Goal: Information Seeking & Learning: Learn about a topic

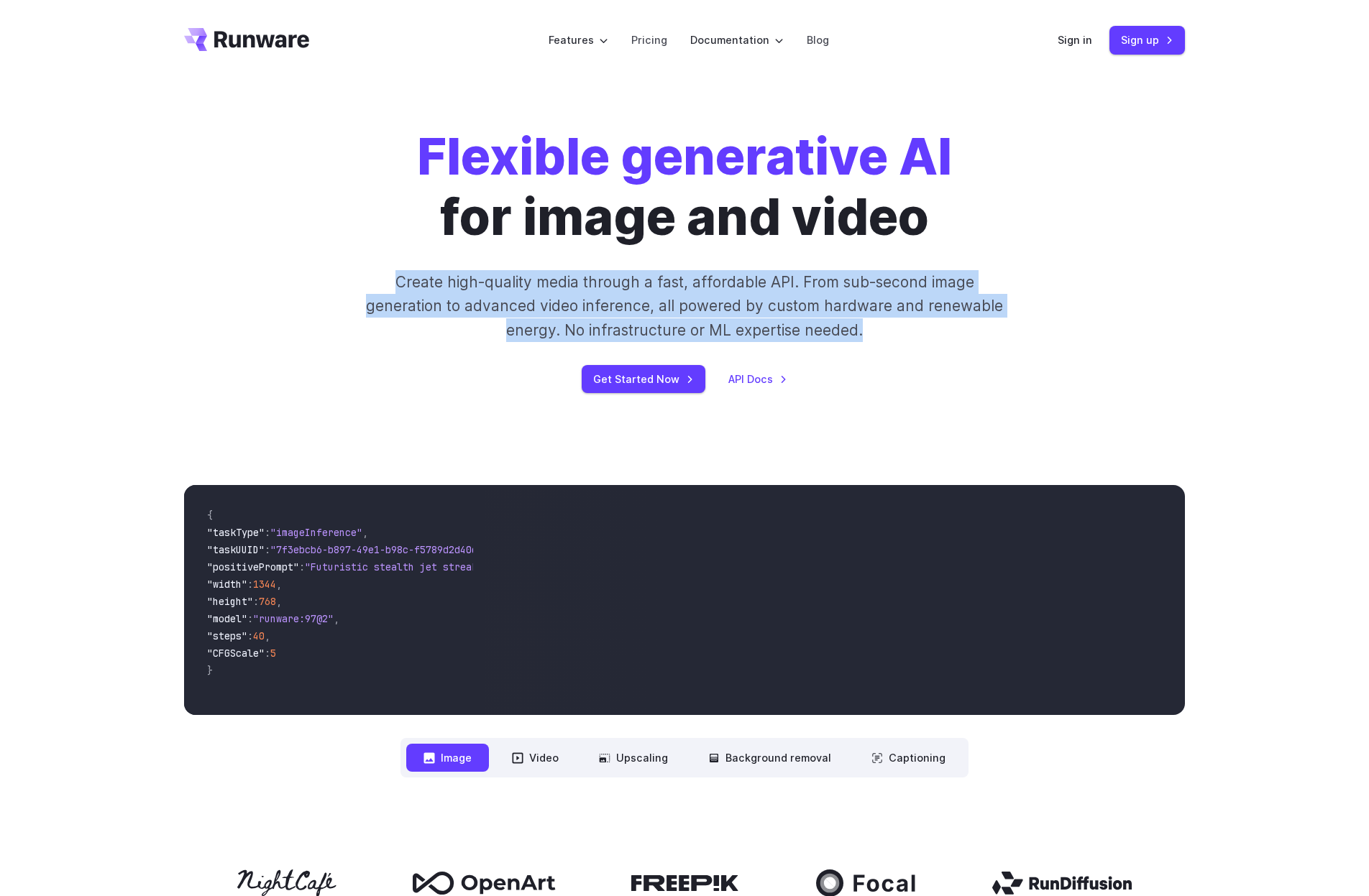
drag, startPoint x: 386, startPoint y: 280, endPoint x: 898, endPoint y: 337, distance: 515.2
click at [898, 337] on p "Create high-quality media through a fast, affordable API. From sub-second image…" at bounding box center [684, 306] width 640 height 72
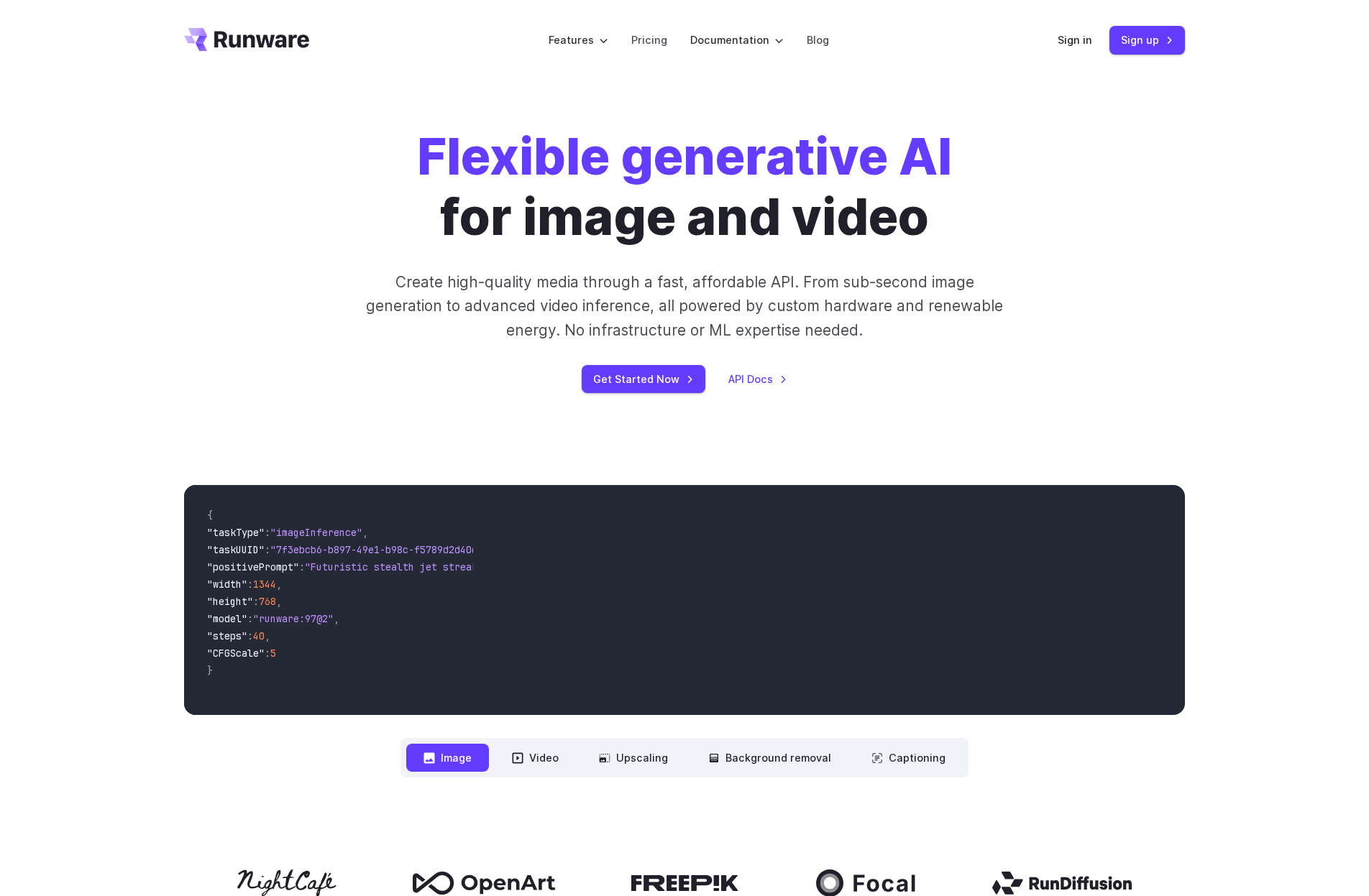
click at [460, 155] on strong "Flexible generative AI" at bounding box center [684, 155] width 535 height 61
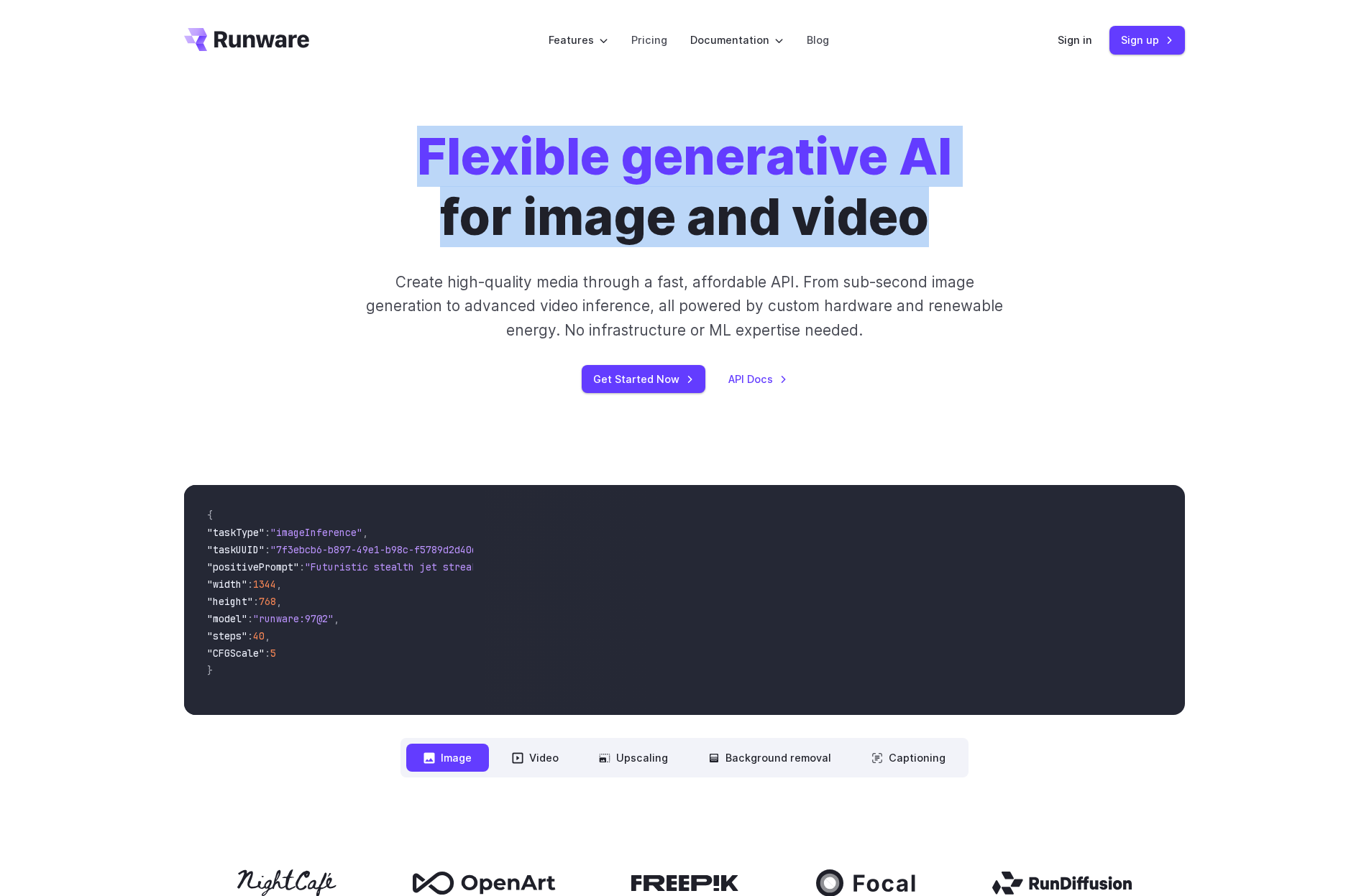
drag, startPoint x: 395, startPoint y: 156, endPoint x: 932, endPoint y: 233, distance: 542.5
click at [932, 233] on div "Flexible generative AI for image and video Create high-quality media through a …" at bounding box center [684, 260] width 800 height 267
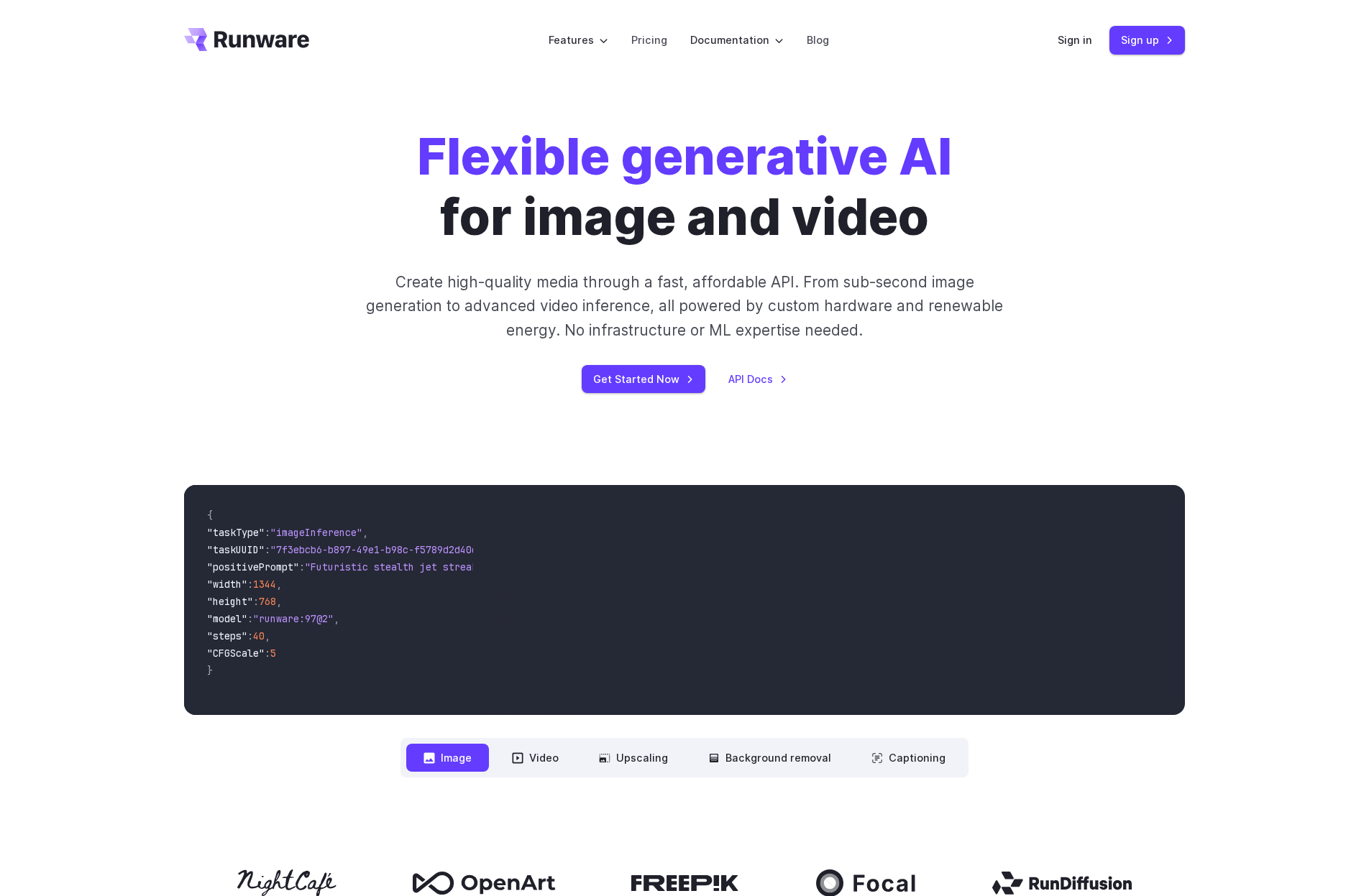
click at [1142, 212] on div "Flexible generative AI for image and video Create high-quality media through a …" at bounding box center [684, 260] width 1001 height 267
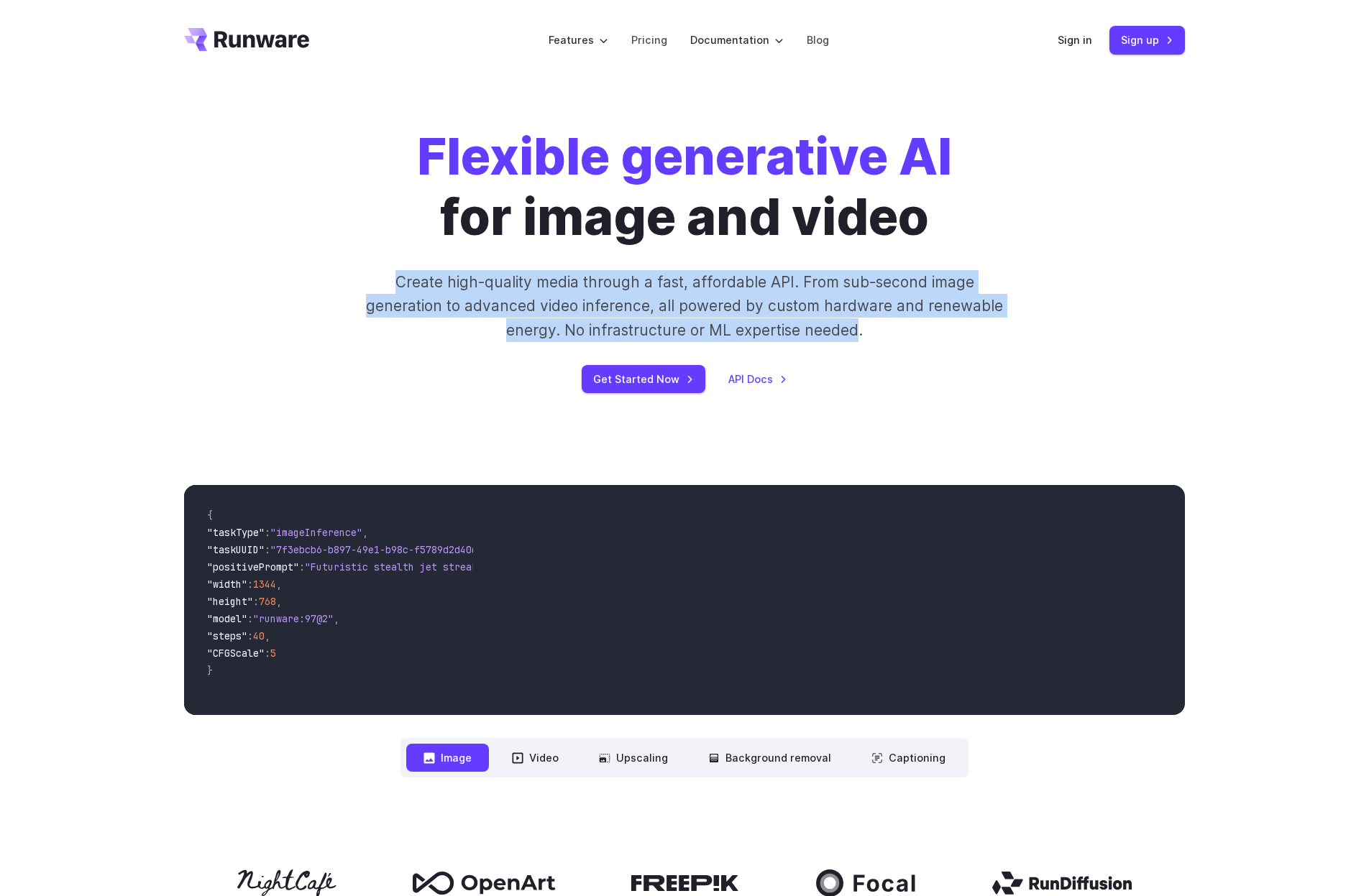
drag, startPoint x: 391, startPoint y: 282, endPoint x: 858, endPoint y: 335, distance: 470.0
click at [858, 335] on p "Create high-quality media through a fast, affordable API. From sub-second image…" at bounding box center [684, 306] width 640 height 72
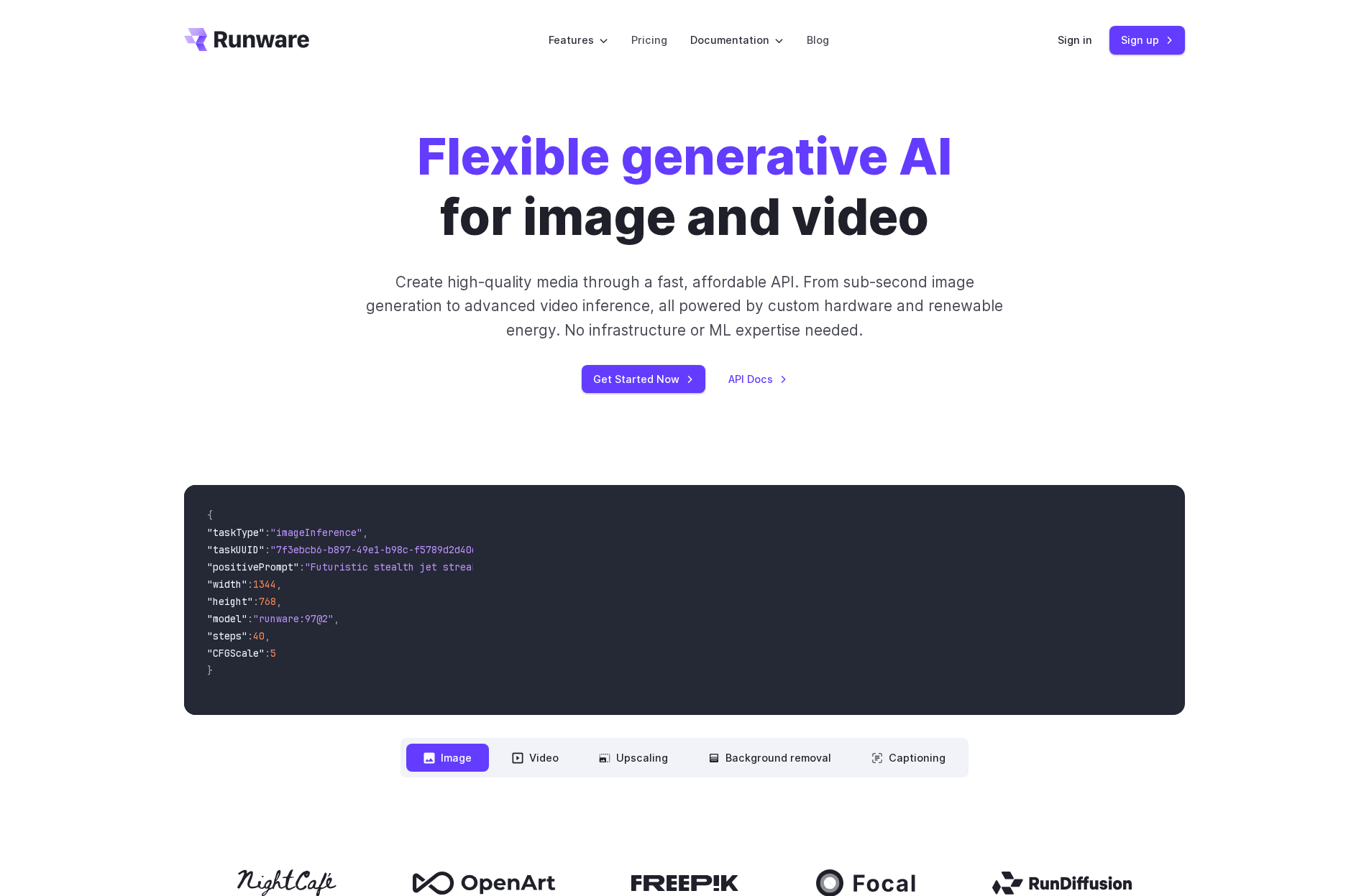
click at [15, 288] on div "Flexible generative AI for image and video Create high-quality media through a …" at bounding box center [684, 260] width 1369 height 358
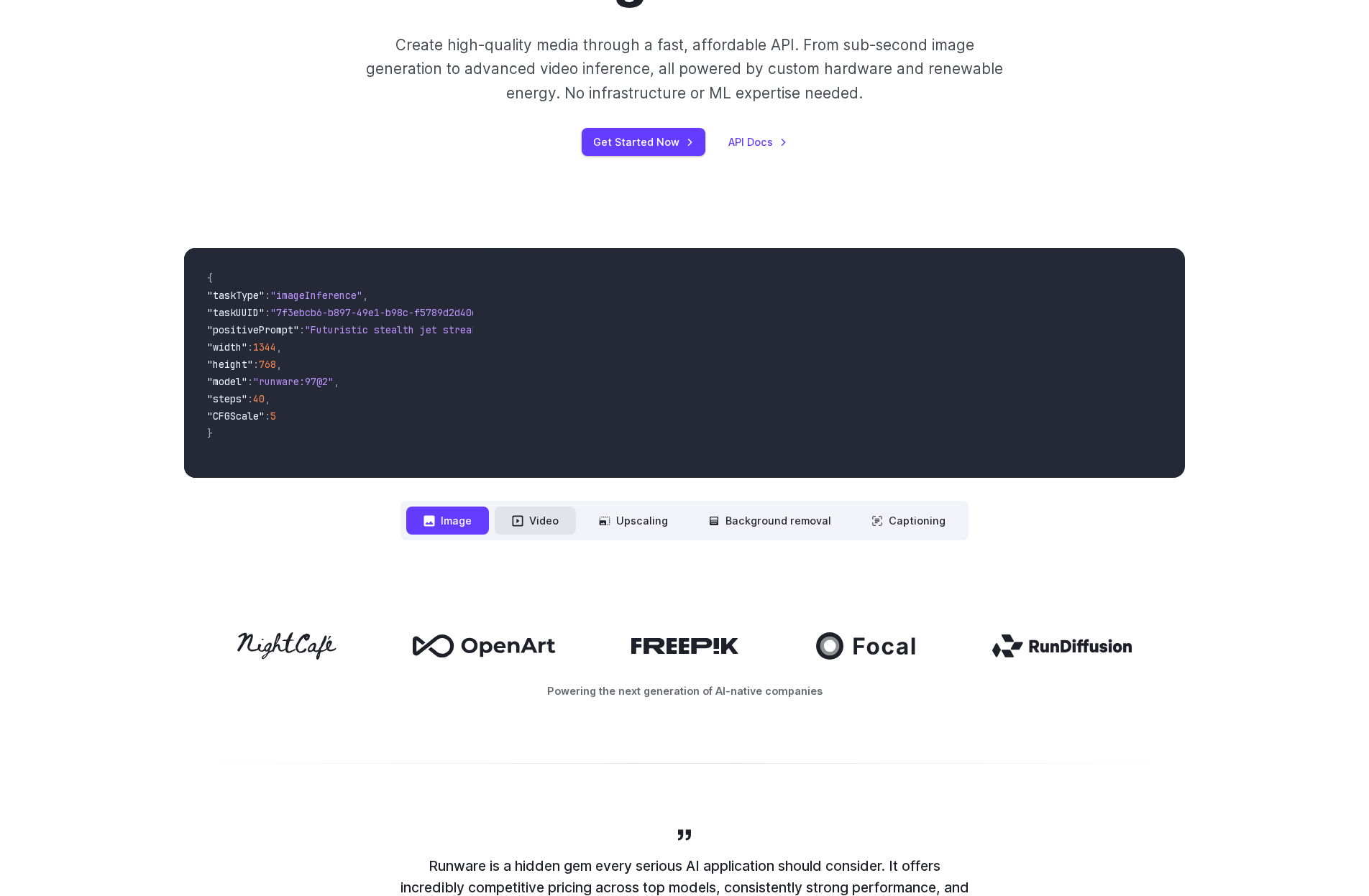
click at [549, 524] on button "Video" at bounding box center [536, 521] width 82 height 28
click at [651, 521] on button "Upscaling" at bounding box center [633, 521] width 104 height 28
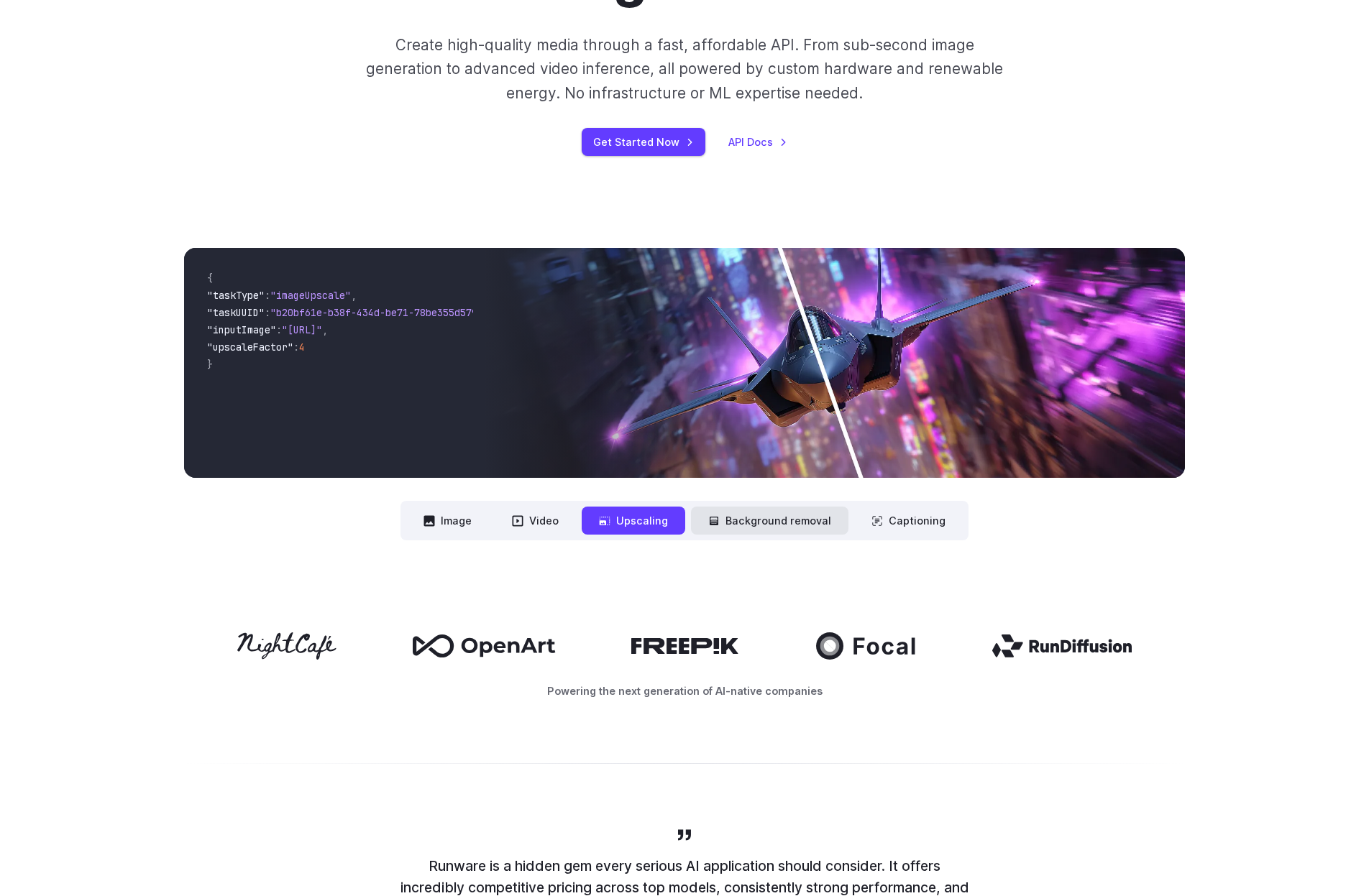
click at [785, 526] on button "Background removal" at bounding box center [770, 521] width 157 height 28
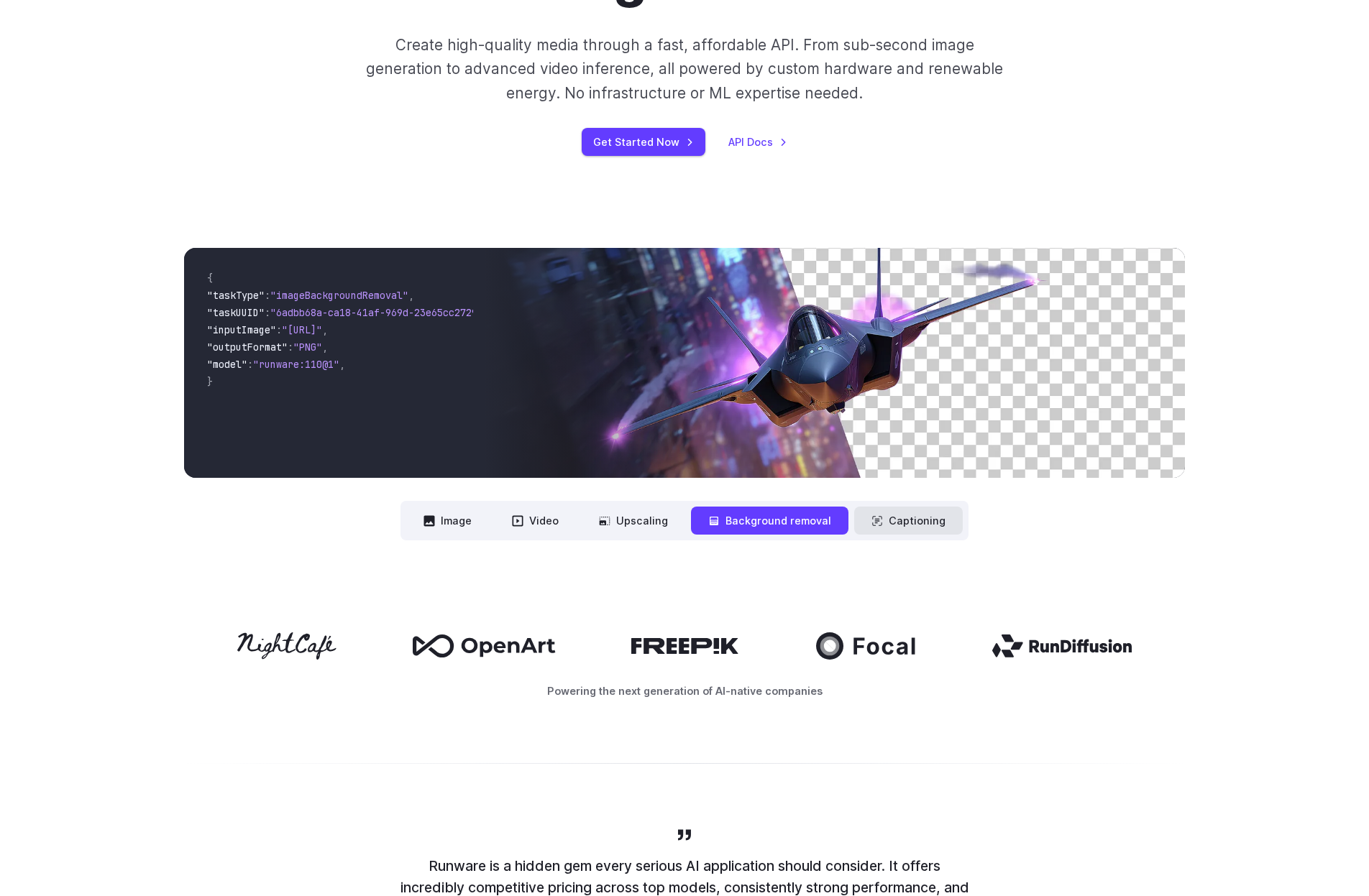
click at [927, 529] on button "Captioning" at bounding box center [908, 521] width 109 height 28
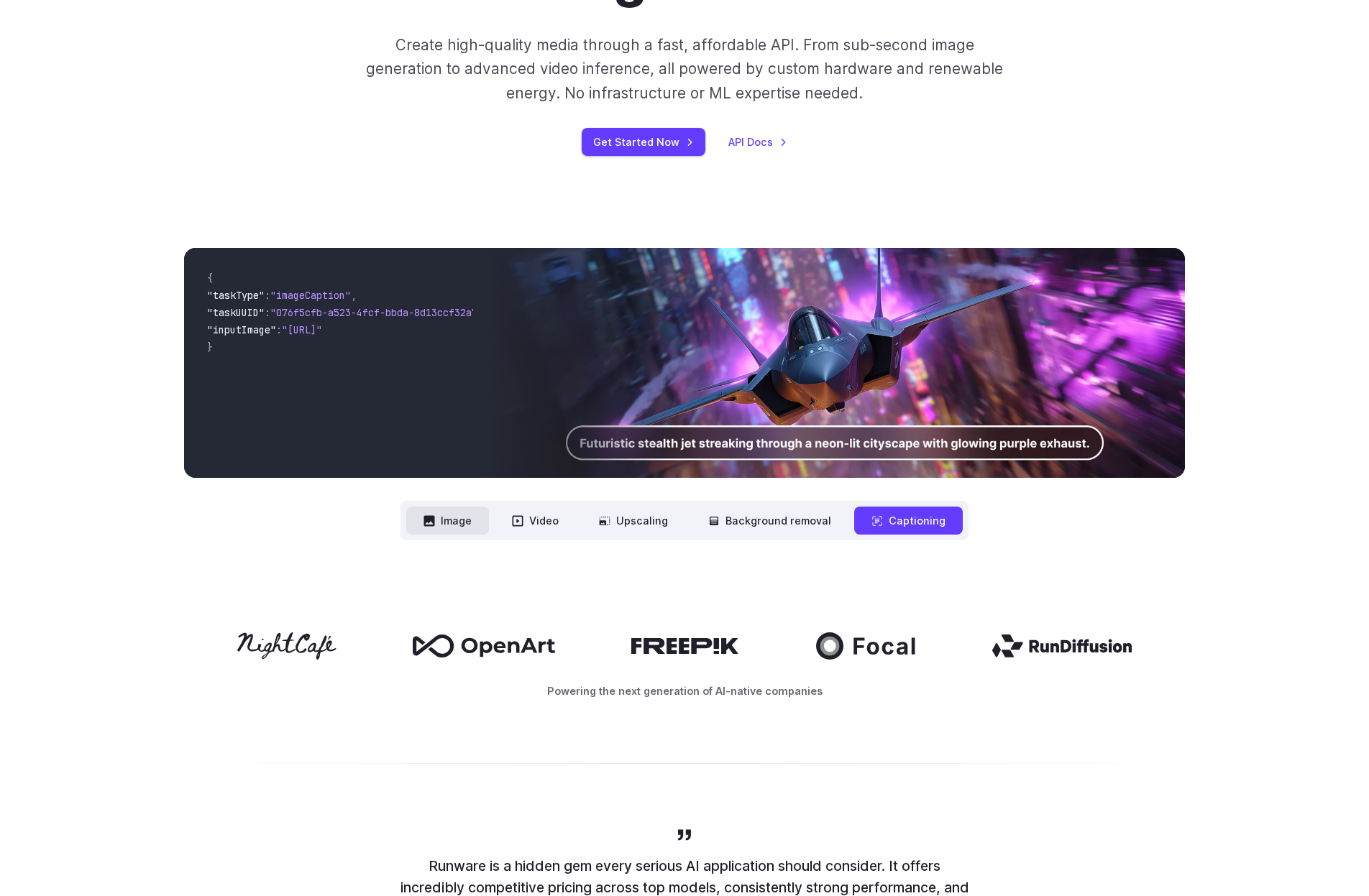
click at [472, 516] on button "Image" at bounding box center [447, 521] width 83 height 28
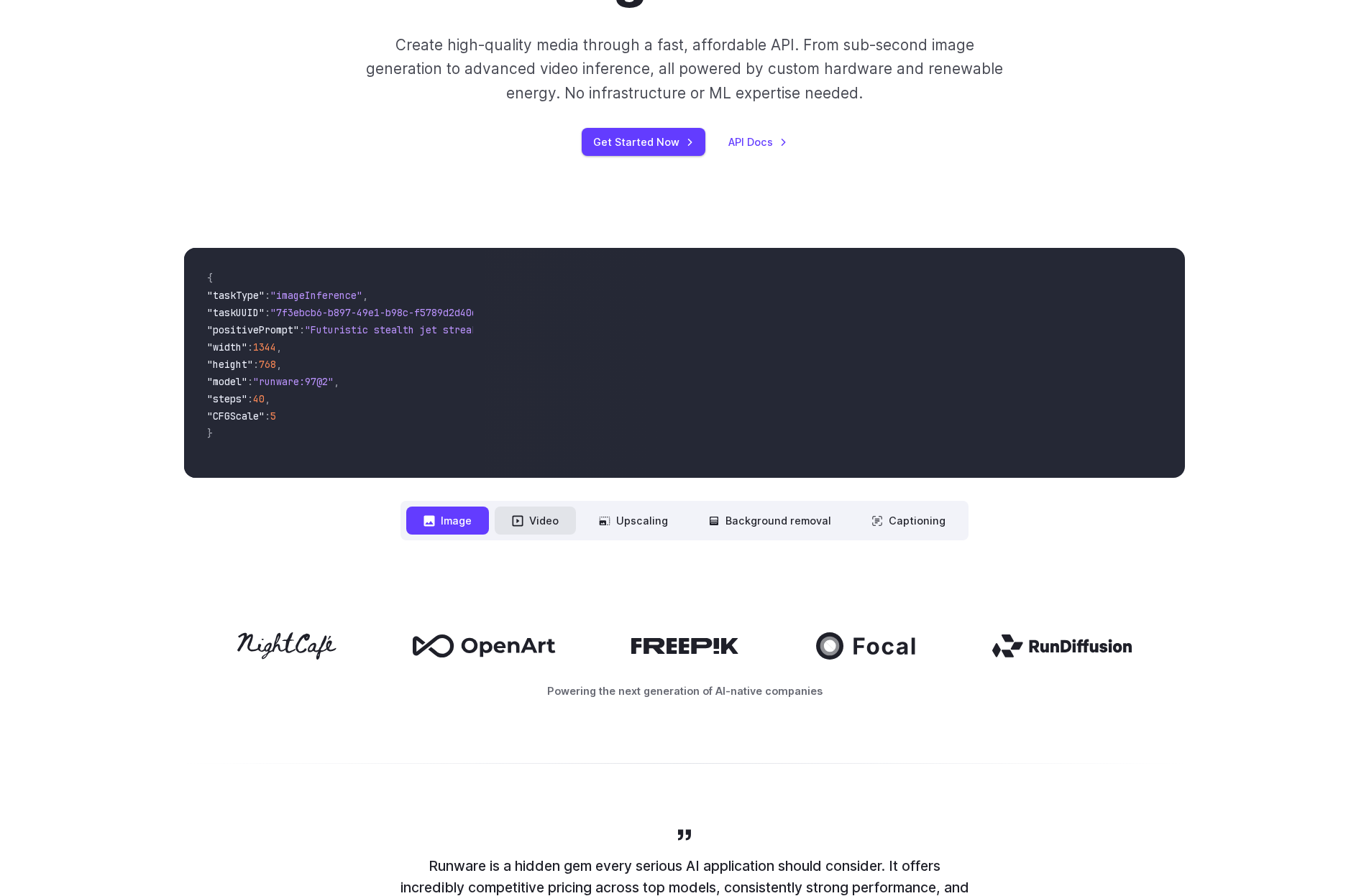
click at [545, 528] on button "Video" at bounding box center [536, 521] width 82 height 28
click at [457, 513] on button "Image" at bounding box center [447, 521] width 83 height 28
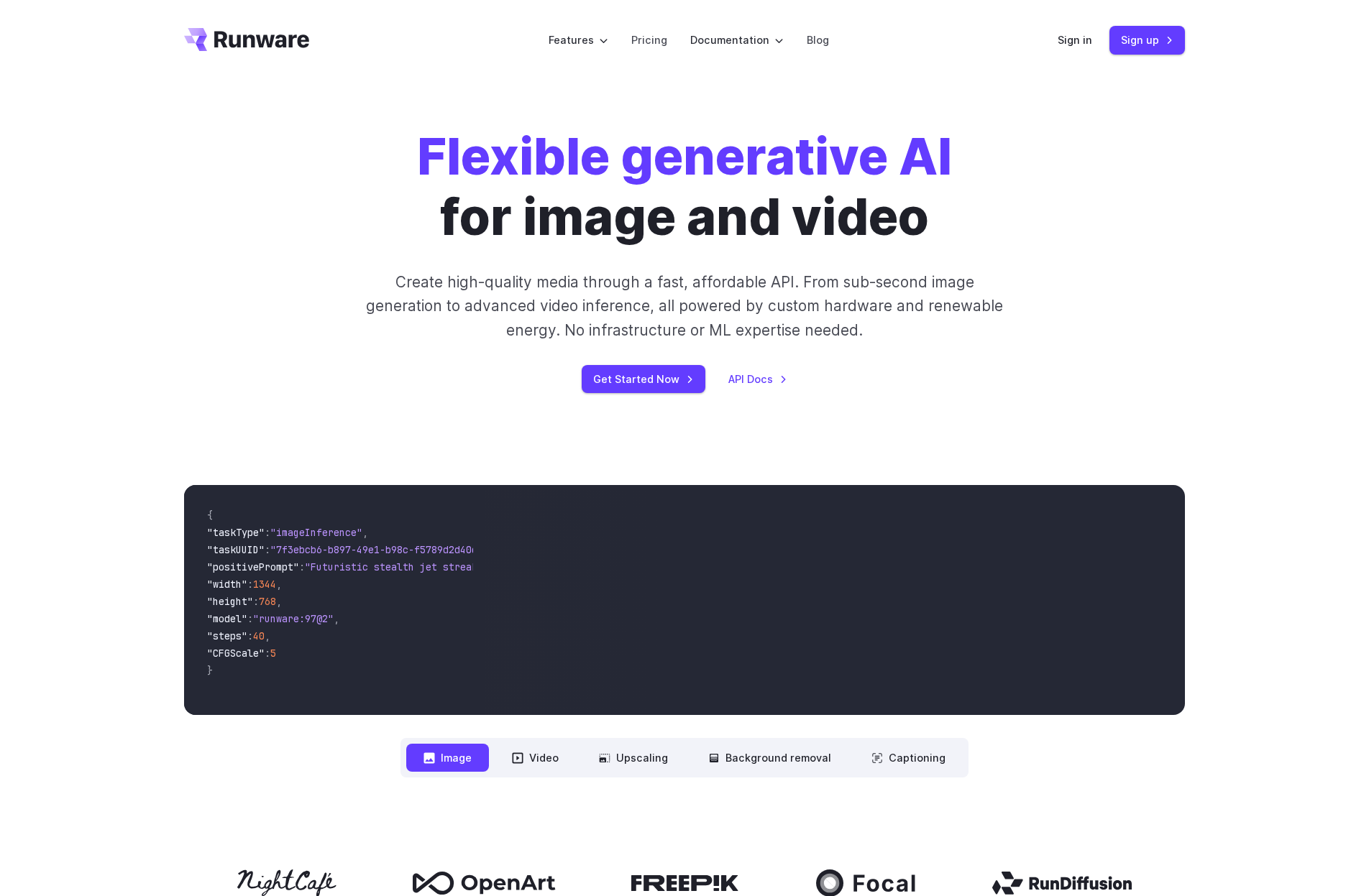
click at [108, 247] on div "Flexible generative AI for image and video Create high-quality media through a …" at bounding box center [684, 260] width 1369 height 358
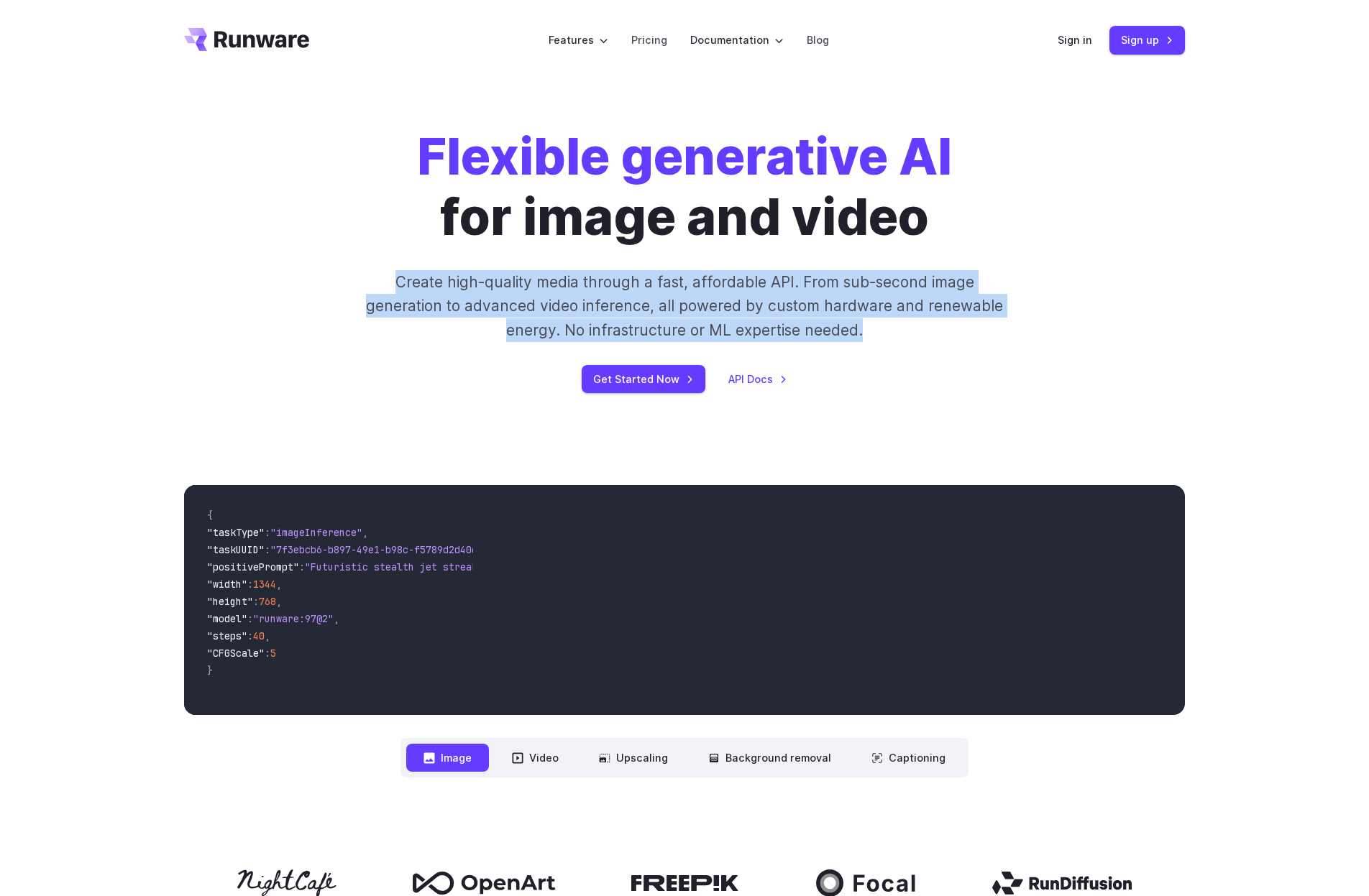
drag, startPoint x: 397, startPoint y: 282, endPoint x: 857, endPoint y: 330, distance: 462.5
click at [883, 333] on p "Create high-quality media through a fast, affordable API. From sub-second image…" at bounding box center [684, 306] width 640 height 72
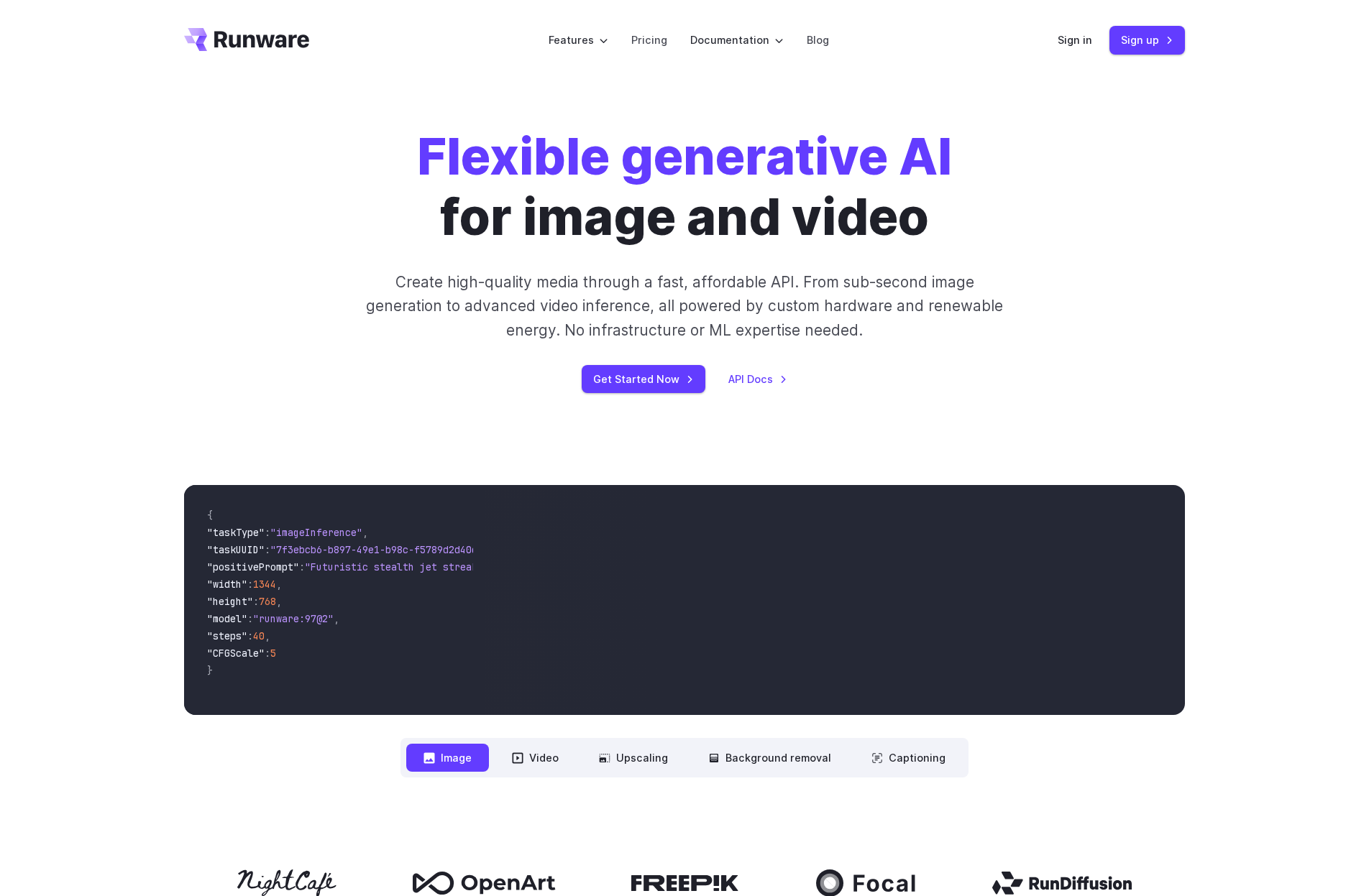
click at [116, 311] on div "Flexible generative AI for image and video Create high-quality media through a …" at bounding box center [684, 260] width 1369 height 358
click at [650, 42] on link "Pricing" at bounding box center [649, 40] width 36 height 17
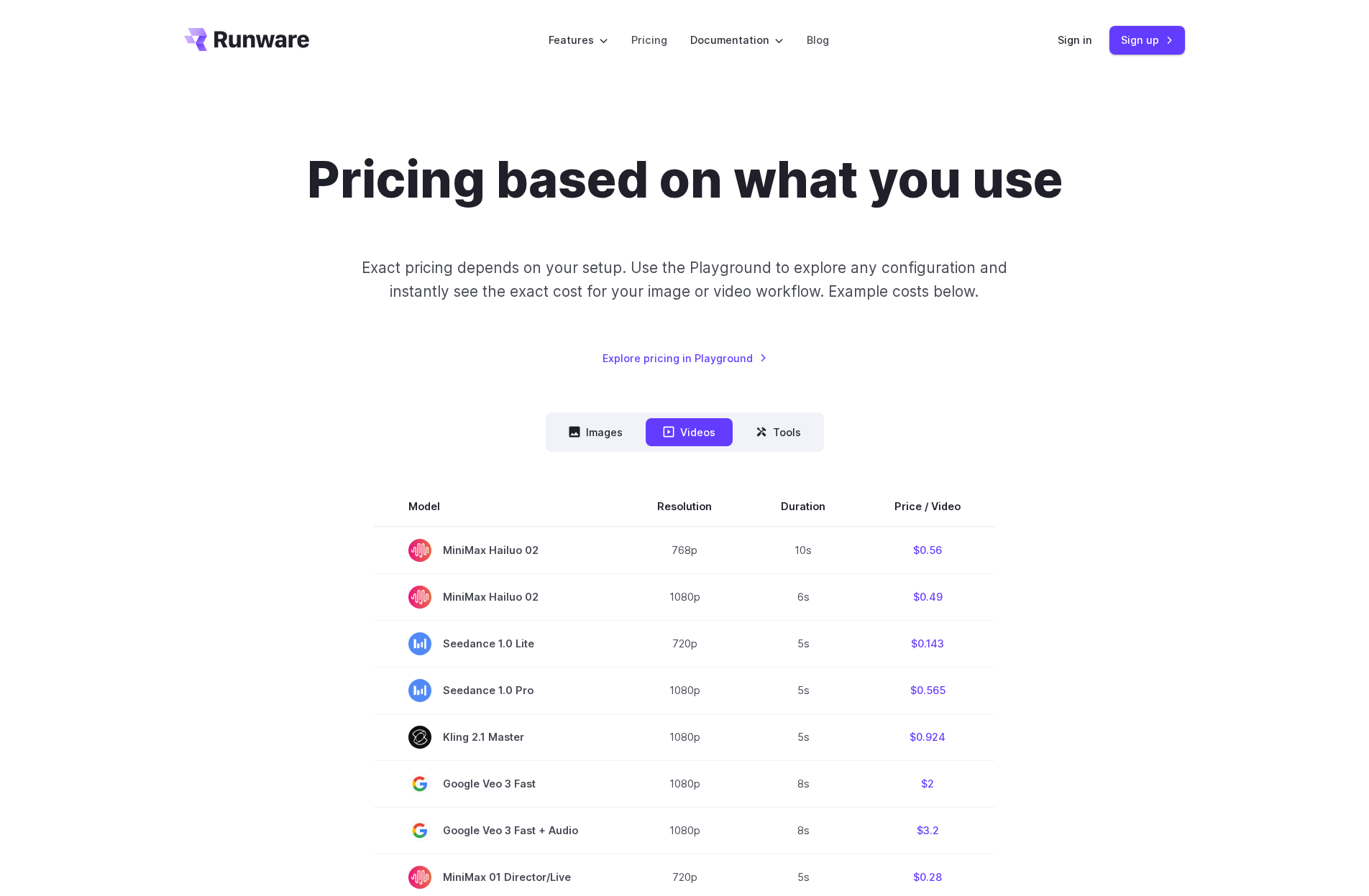
click at [229, 36] on icon "Go to /" at bounding box center [261, 39] width 95 height 17
